Goal: Task Accomplishment & Management: Use online tool/utility

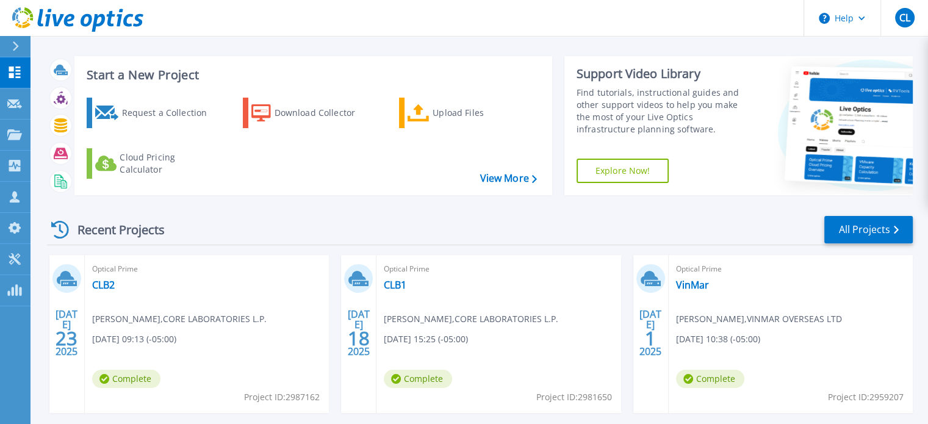
scroll to position [9, 0]
click at [848, 234] on link "All Projects" at bounding box center [868, 230] width 88 height 27
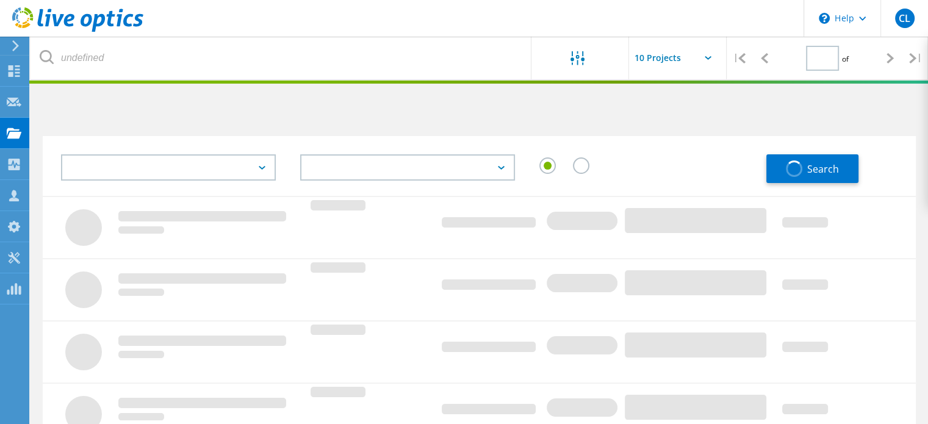
type input "1"
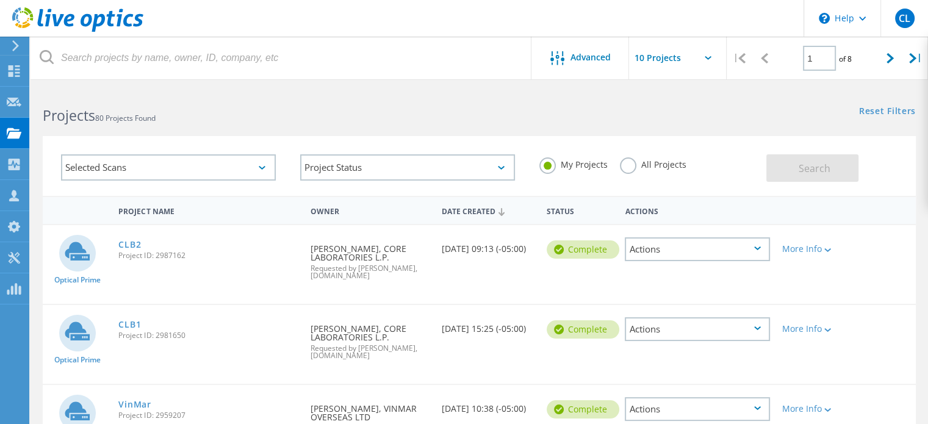
click at [632, 163] on label "All Projects" at bounding box center [653, 163] width 67 height 12
click at [0, 0] on input "All Projects" at bounding box center [0, 0] width 0 height 0
click at [234, 167] on div "Selected Scans" at bounding box center [168, 167] width 215 height 26
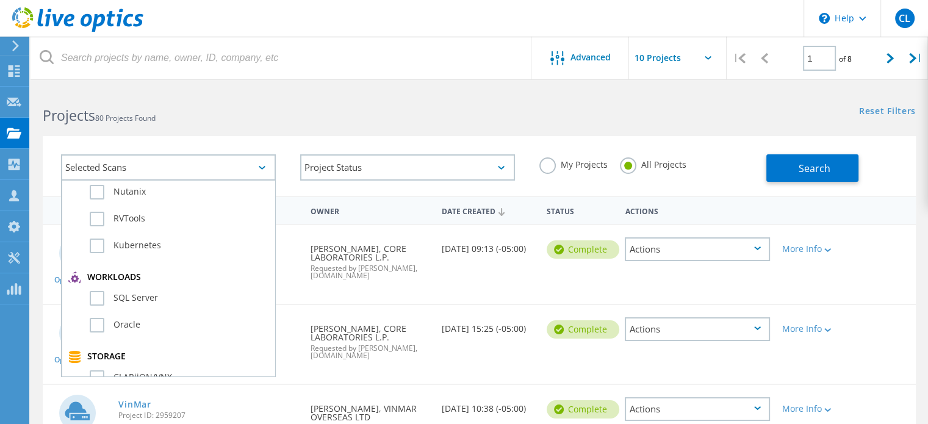
scroll to position [116, 0]
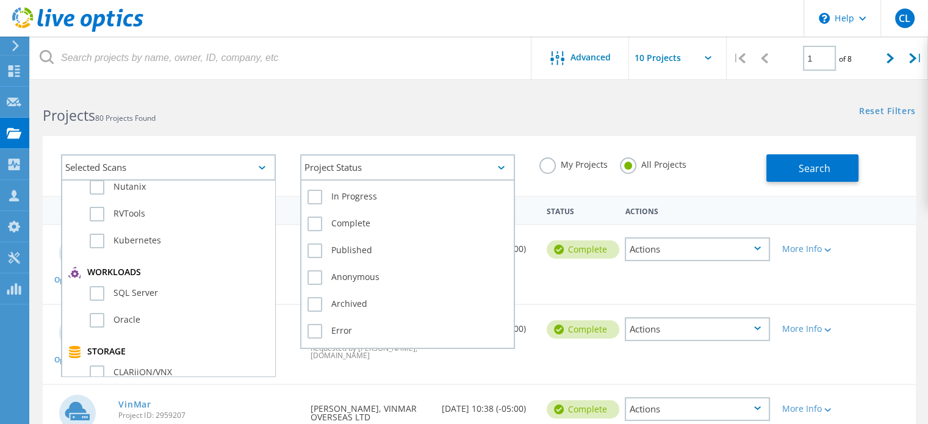
click at [306, 162] on div "Project Status" at bounding box center [407, 167] width 215 height 26
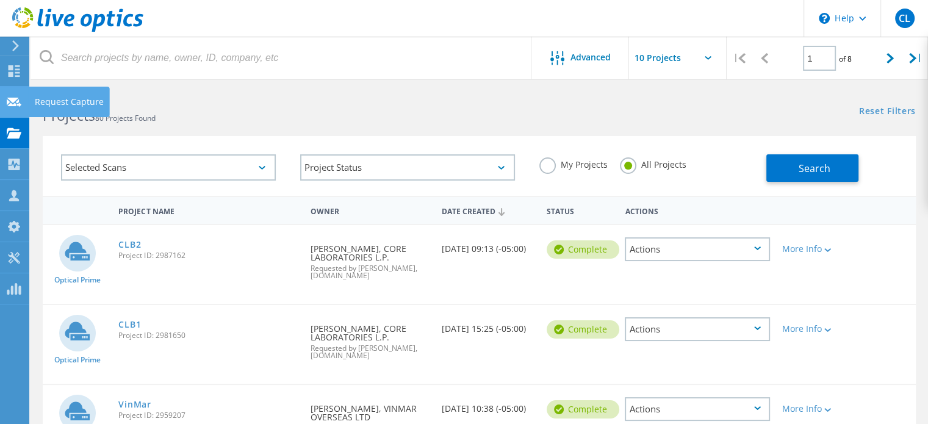
click at [50, 100] on div "Request Capture" at bounding box center [69, 102] width 69 height 9
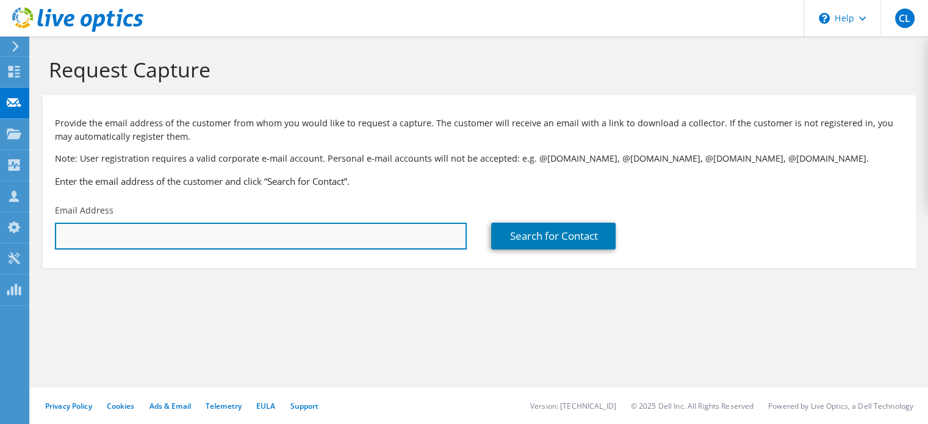
click at [234, 243] on input "text" at bounding box center [261, 236] width 412 height 27
click at [240, 229] on input "[PERSON_NAME][EMAIL_ADDRESS][DOMAIN_NAME]" at bounding box center [261, 236] width 412 height 27
drag, startPoint x: 239, startPoint y: 230, endPoint x: 24, endPoint y: 227, distance: 214.2
click at [24, 227] on div "CL Partner Team Member Chris LaBleu chris_lableu@shi.com shi.com My Profile Log…" at bounding box center [464, 212] width 928 height 424
click at [197, 239] on input "[PERSON_NAME][EMAIL_ADDRESS][DOMAIN_NAME]" at bounding box center [261, 236] width 412 height 27
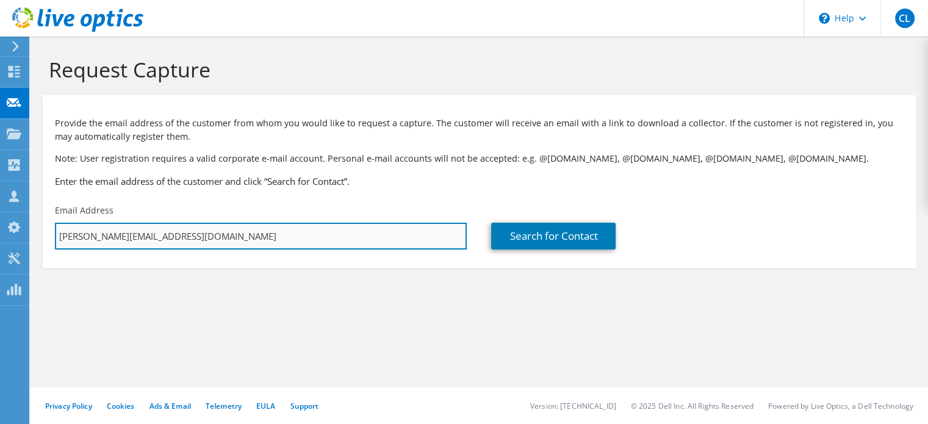
drag, startPoint x: 197, startPoint y: 239, endPoint x: 57, endPoint y: 231, distance: 140.0
click at [57, 231] on input "[PERSON_NAME][EMAIL_ADDRESS][DOMAIN_NAME]" at bounding box center [261, 236] width 412 height 27
drag, startPoint x: 127, startPoint y: 234, endPoint x: 5, endPoint y: 224, distance: 122.4
click at [5, 224] on div "CL Partner Team Member Chris LaBleu chris_lableu@shi.com shi.com My Profile Log…" at bounding box center [464, 212] width 928 height 424
type input "m"
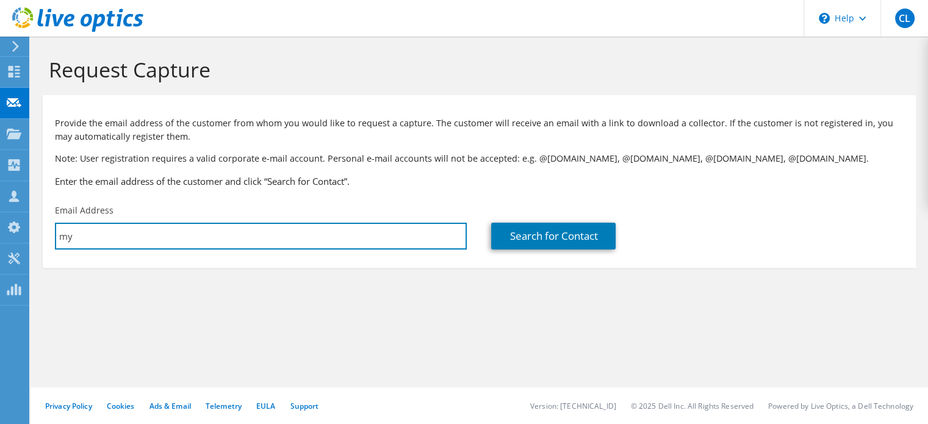
type input "mybarra@republicfinance.com"
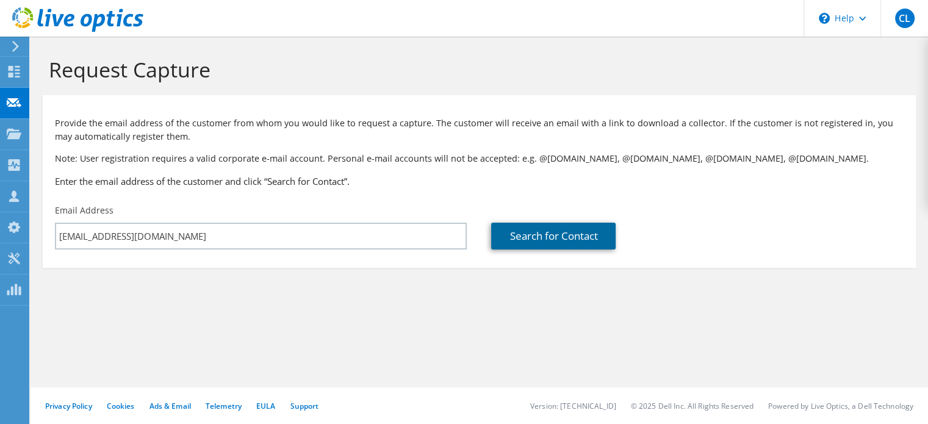
click at [571, 243] on link "Search for Contact" at bounding box center [553, 236] width 124 height 27
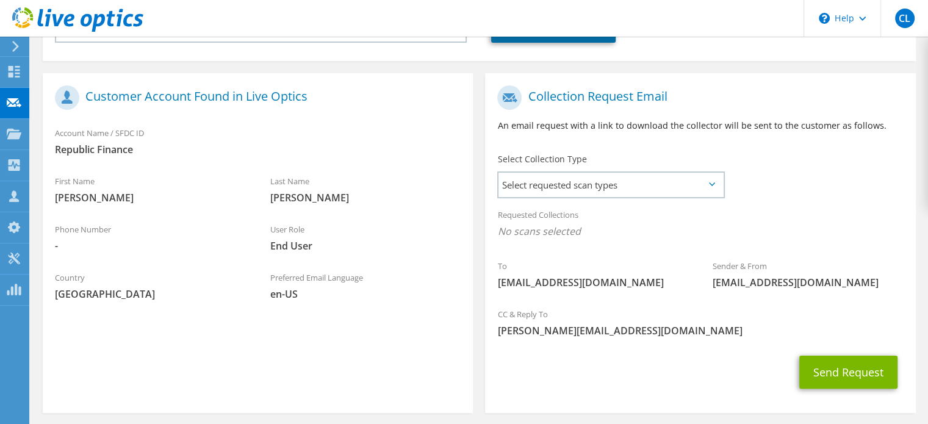
scroll to position [207, 0]
click at [574, 188] on span "Select requested scan types" at bounding box center [611, 184] width 225 height 24
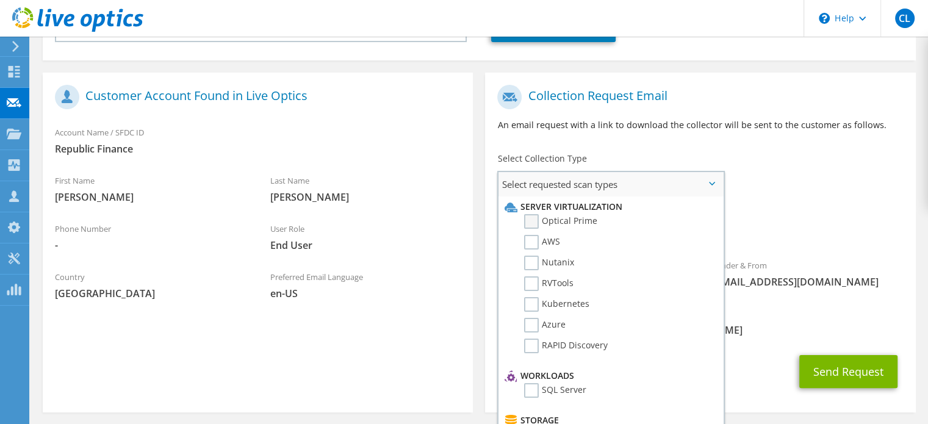
click at [537, 224] on label "Optical Prime" at bounding box center [560, 221] width 73 height 15
click at [0, 0] on input "Optical Prime" at bounding box center [0, 0] width 0 height 0
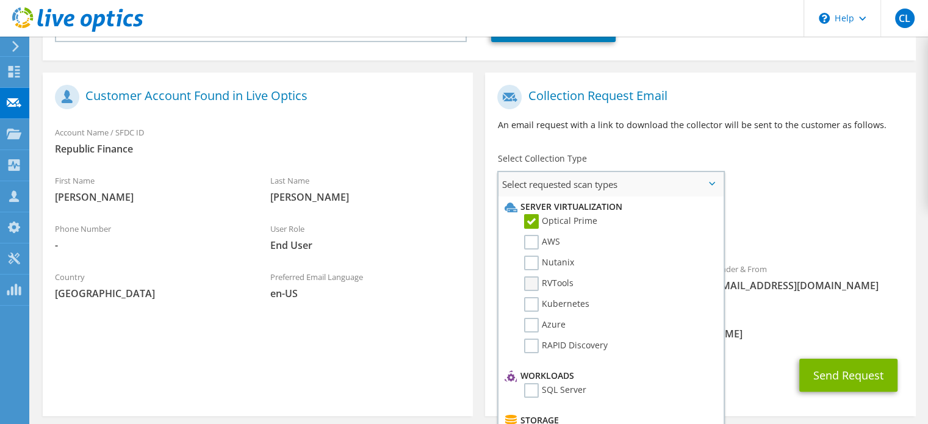
click at [528, 284] on label "RVTools" at bounding box center [548, 283] width 49 height 15
click at [0, 0] on input "RVTools" at bounding box center [0, 0] width 0 height 0
click at [735, 347] on div "CC & Reply To chris_lableu@shi.com" at bounding box center [700, 328] width 430 height 48
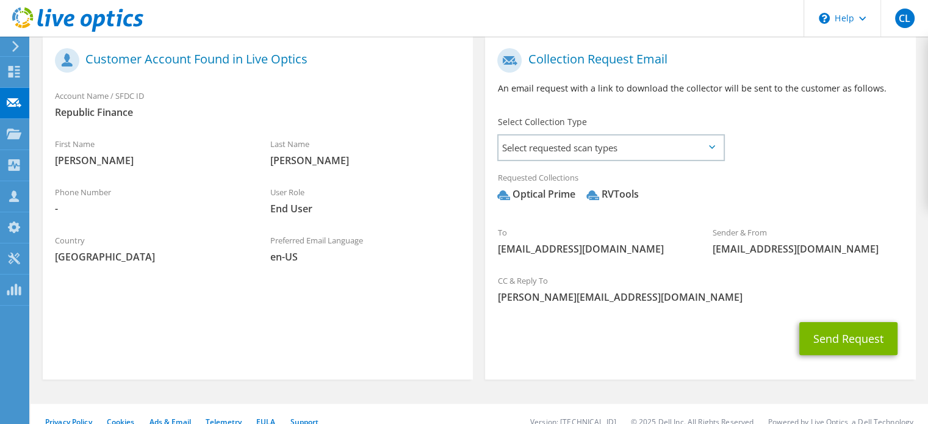
scroll to position [261, 0]
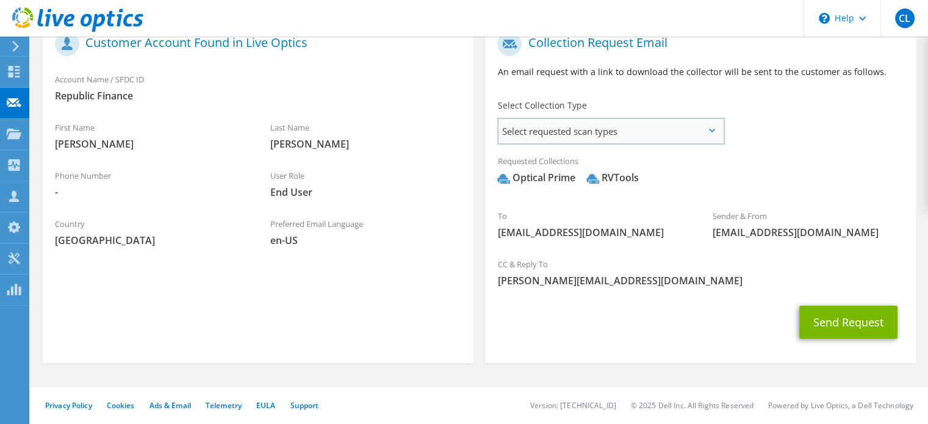
click at [593, 133] on span "Select requested scan types" at bounding box center [611, 131] width 225 height 24
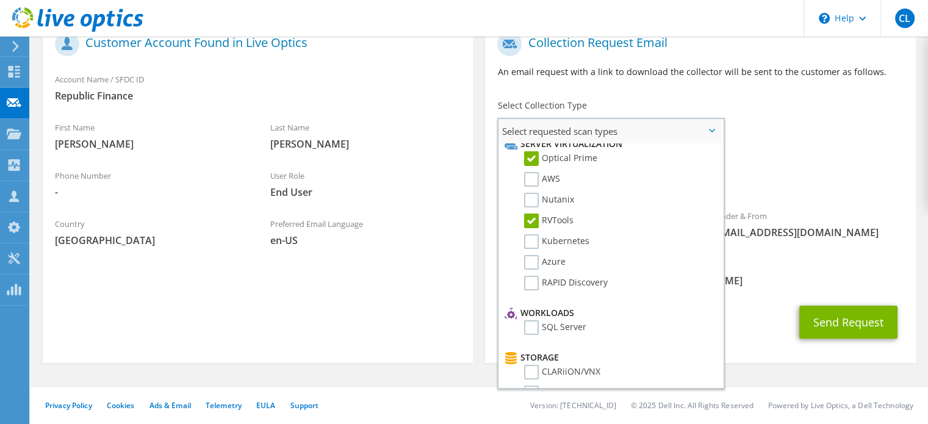
scroll to position [0, 0]
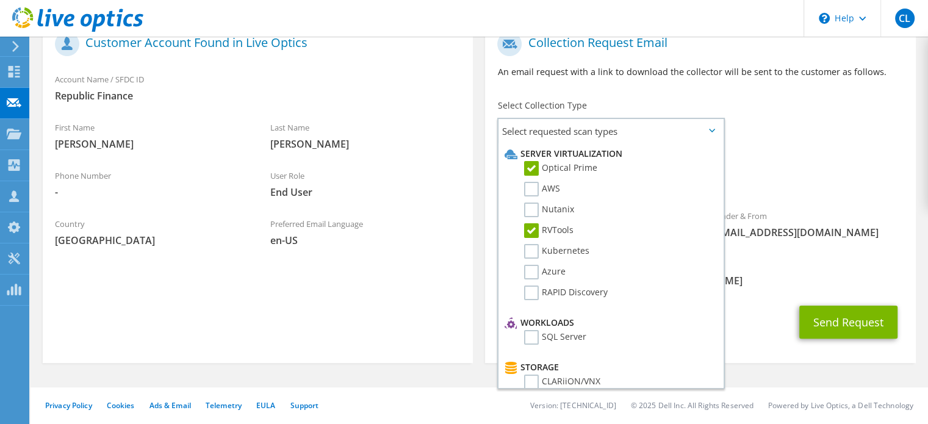
click at [800, 207] on div "Sender & From liveoptics@liveoptics.com" at bounding box center [808, 224] width 215 height 42
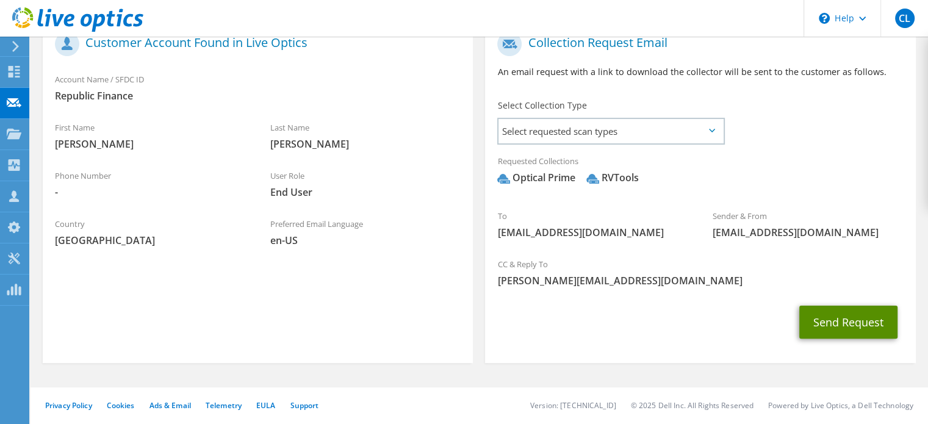
click at [845, 328] on button "Send Request" at bounding box center [848, 322] width 98 height 33
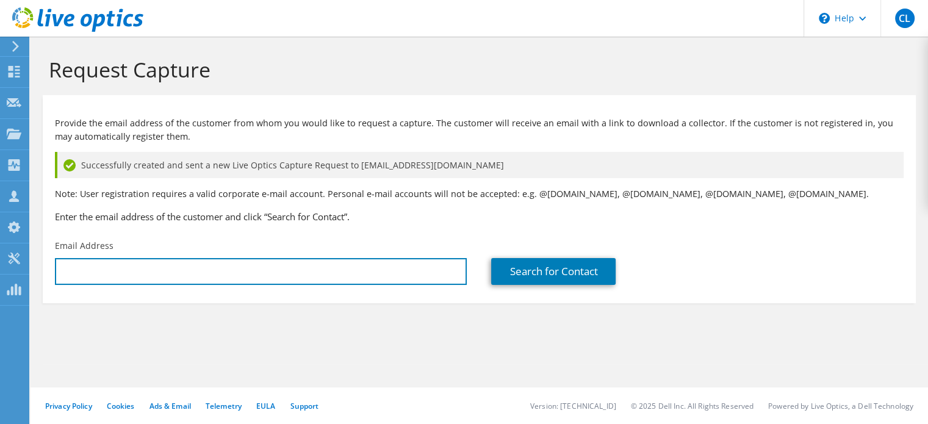
type input "[PERSON_NAME][EMAIL_ADDRESS][DOMAIN_NAME]"
